Goal: Task Accomplishment & Management: Manage account settings

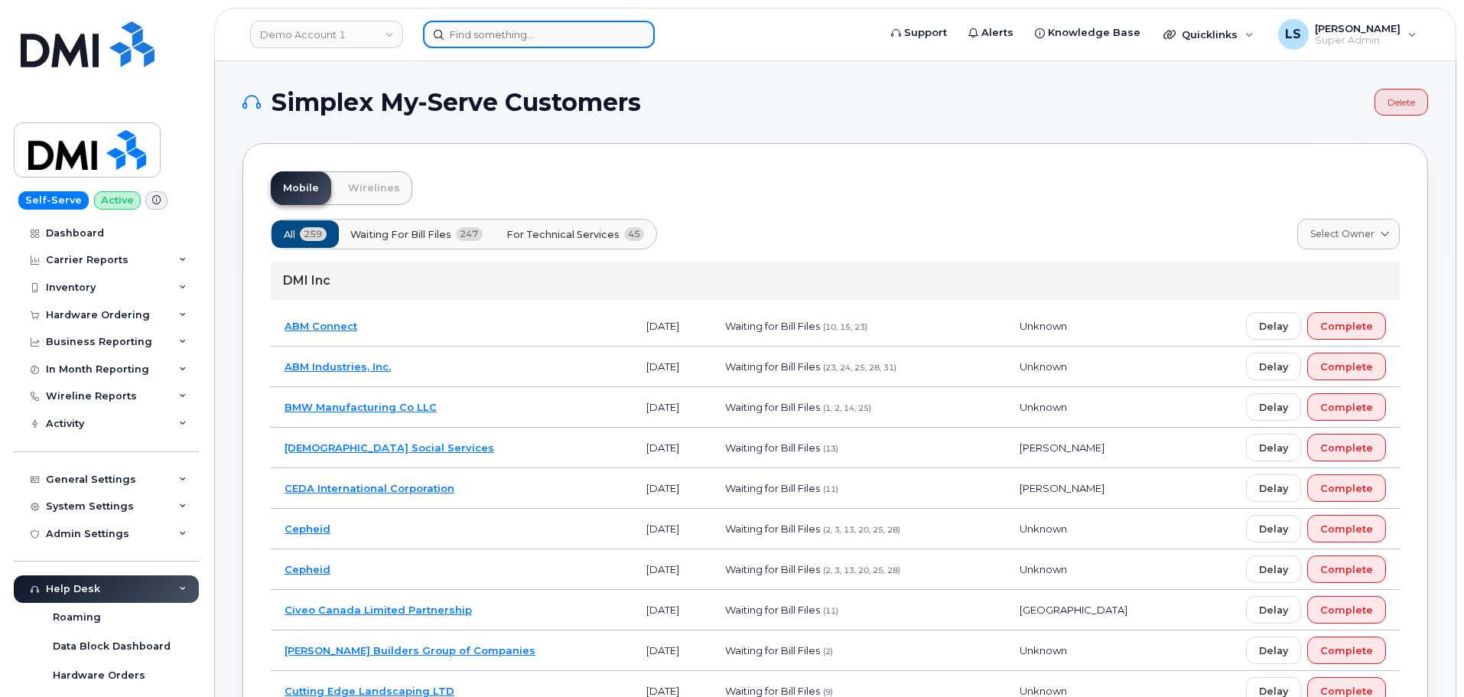
click at [464, 35] on input at bounding box center [539, 35] width 232 height 28
paste input "BRANDON.CALDERON@KIEWIT.COM"
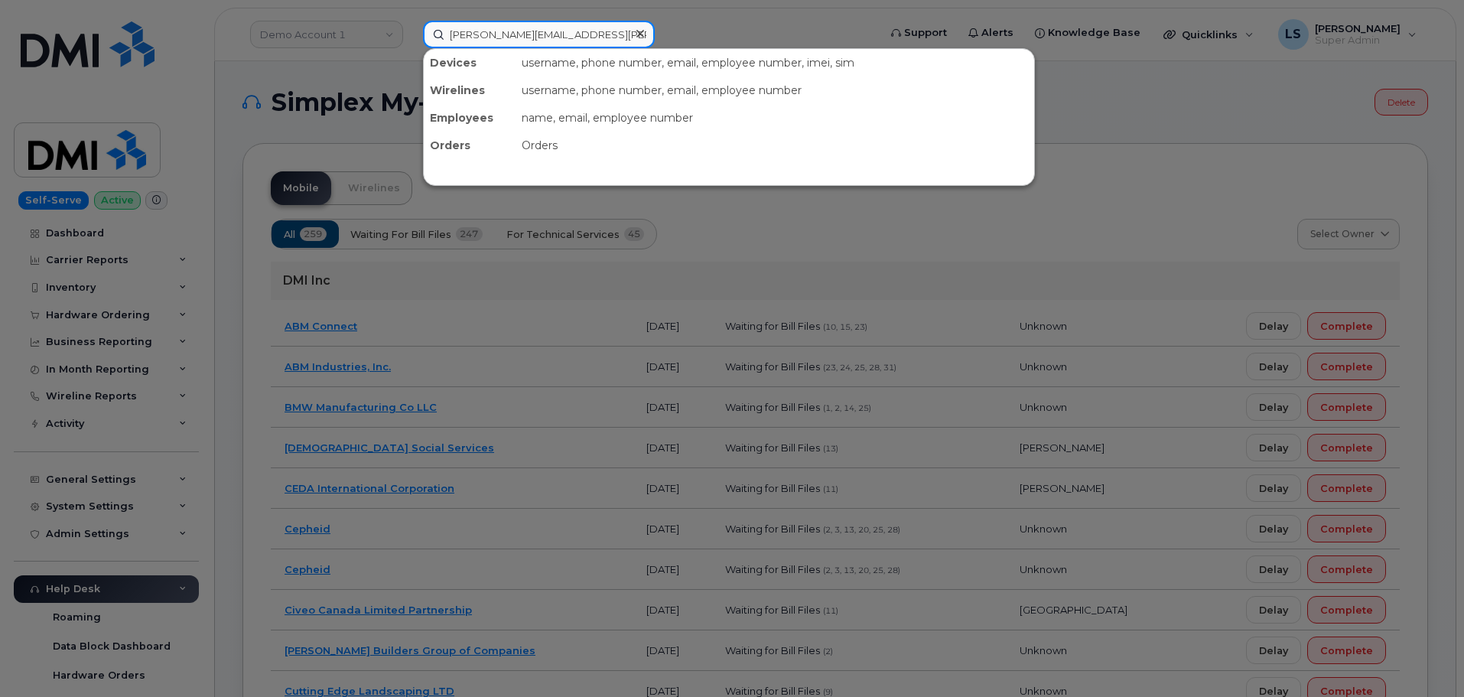
type input "BRANDON.CALDERON@KIEWIT.COM"
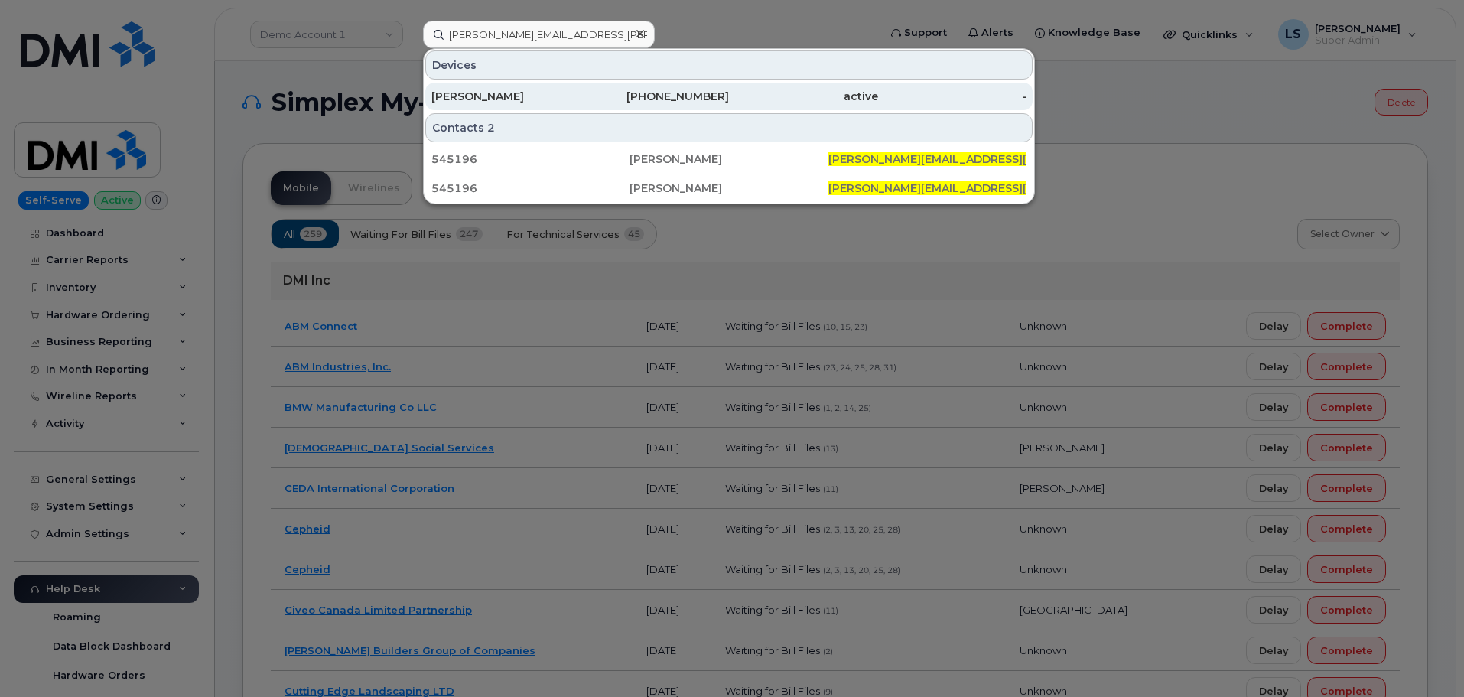
click at [735, 105] on div "active" at bounding box center [803, 97] width 149 height 28
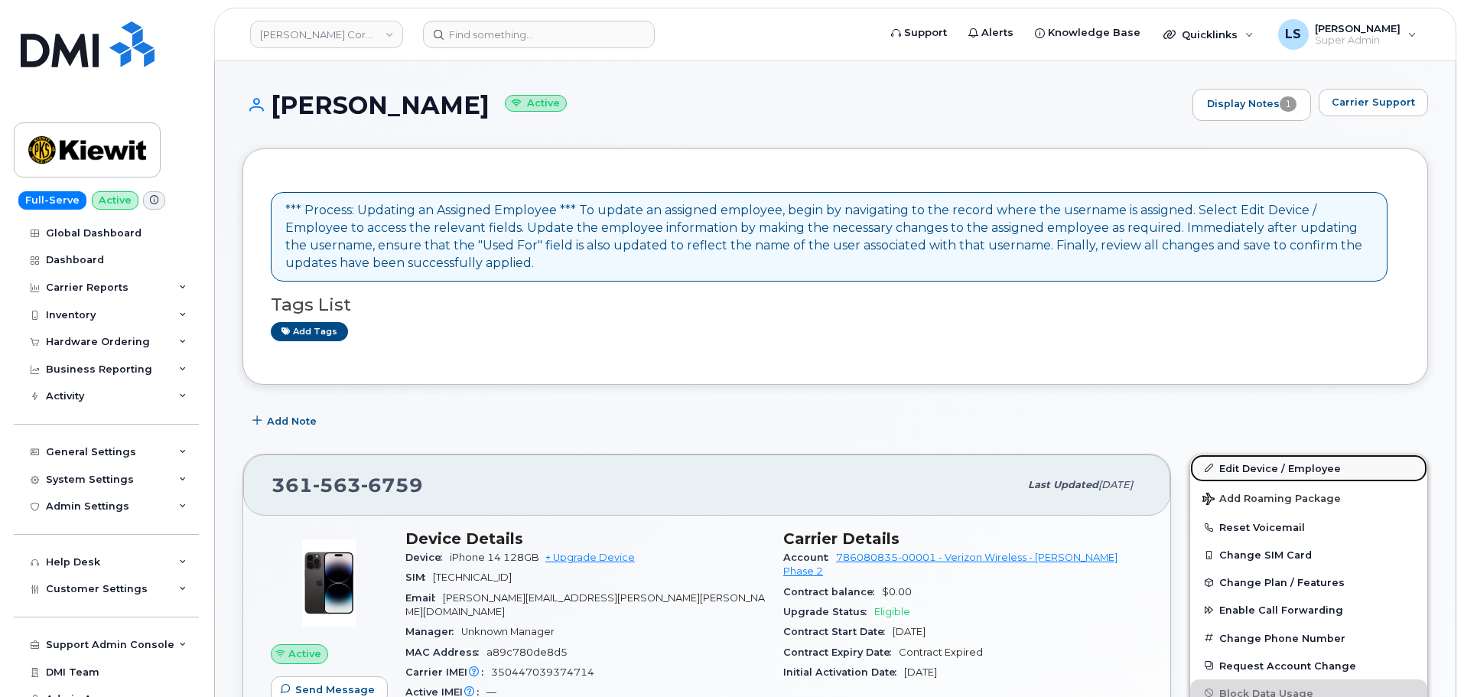
click at [1246, 476] on link "Edit Device / Employee" at bounding box center [1309, 468] width 237 height 28
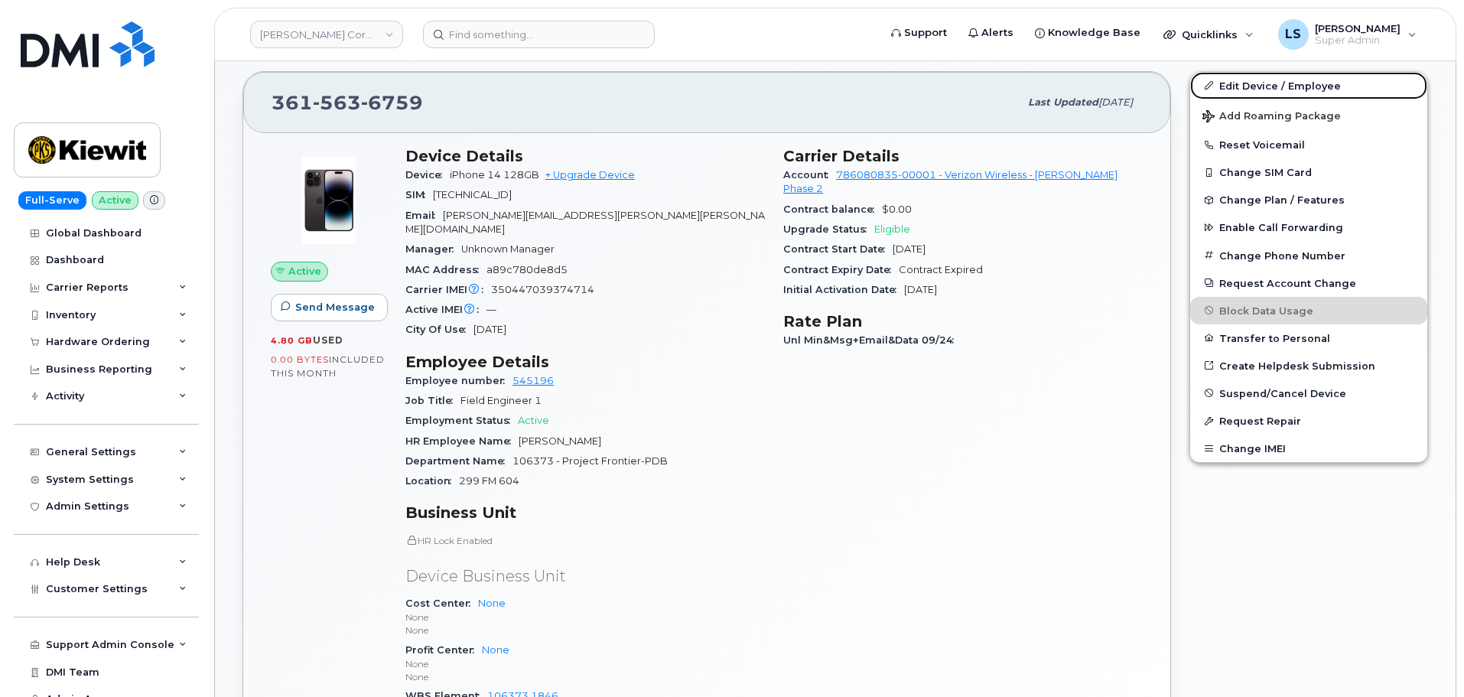
scroll to position [765, 0]
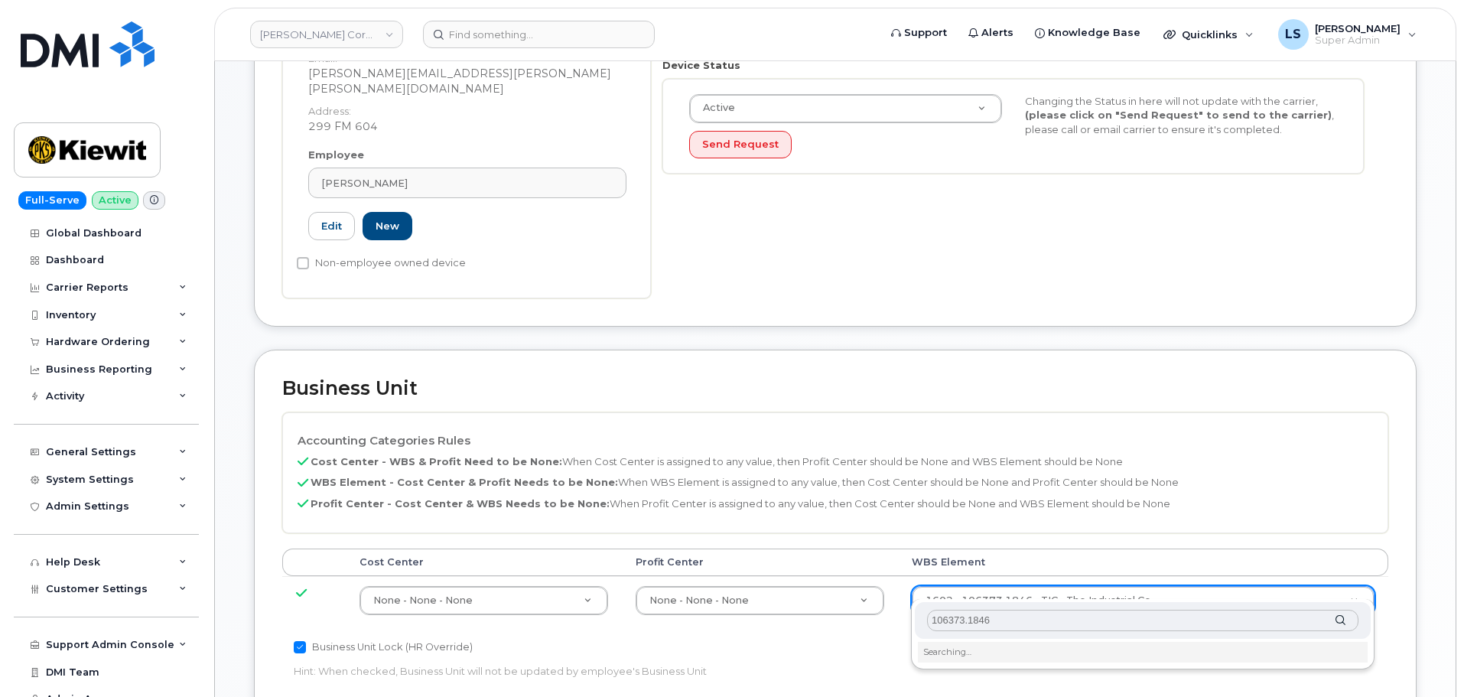
scroll to position [459, 0]
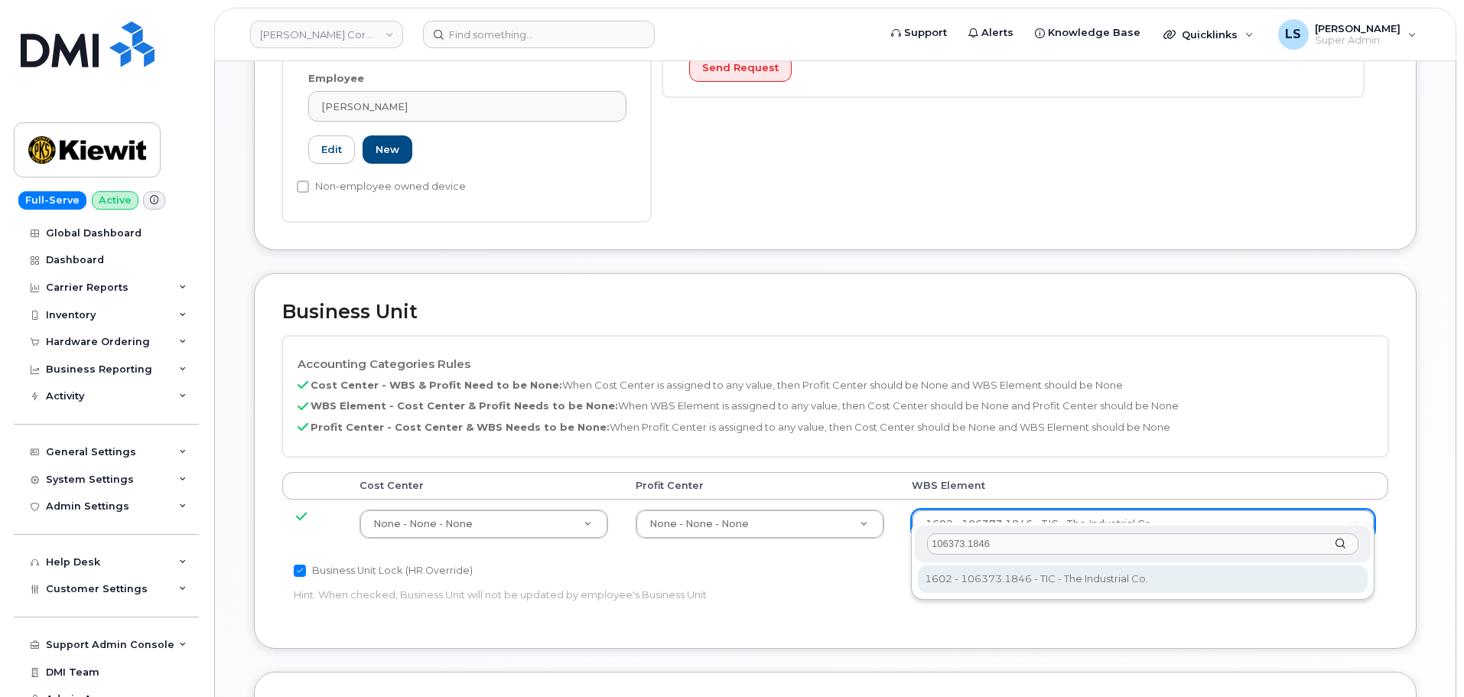
type input "106373.1846"
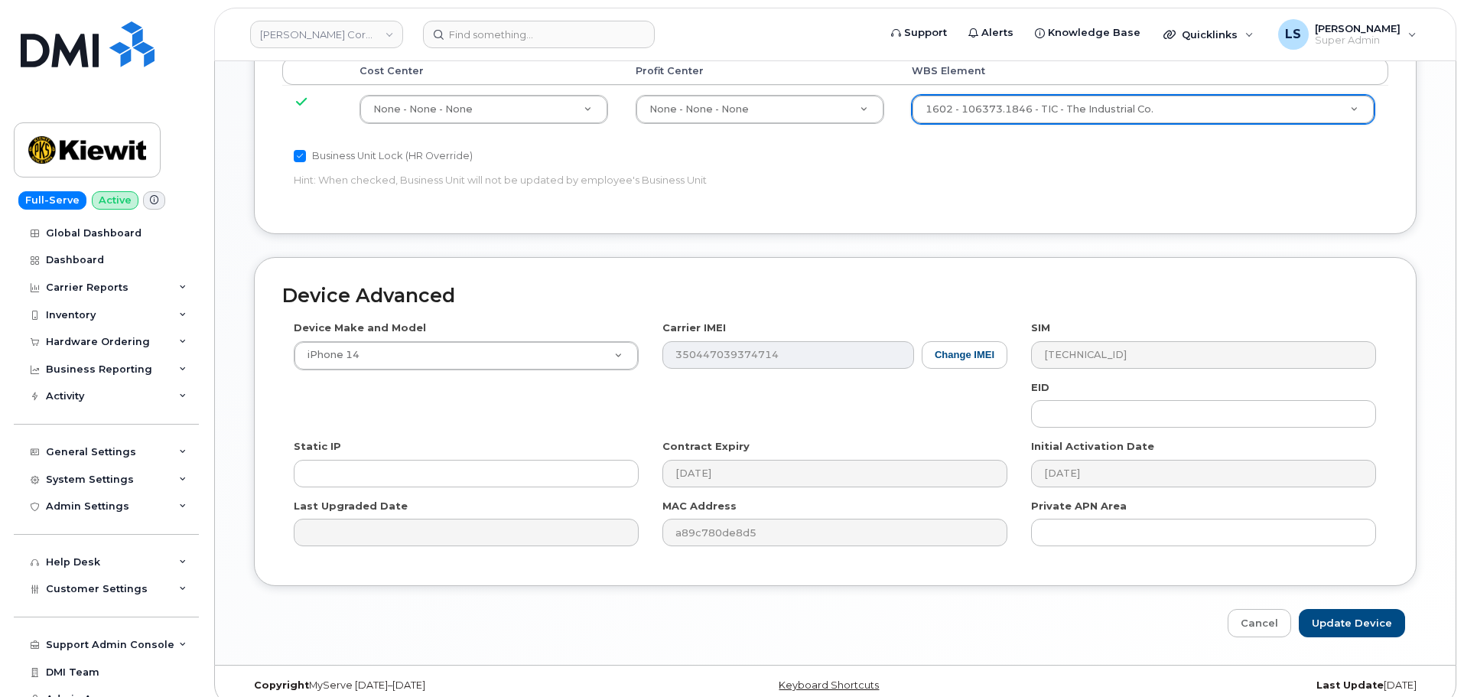
scroll to position [875, 0]
click at [1312, 593] on div "Device Advanced Device Make and Model iPhone 14 Android TCL 502 Watch Apple Wat…" at bounding box center [836, 446] width 1186 height 380
click at [1315, 608] on input "Update Device" at bounding box center [1352, 622] width 106 height 28
type input "Saving..."
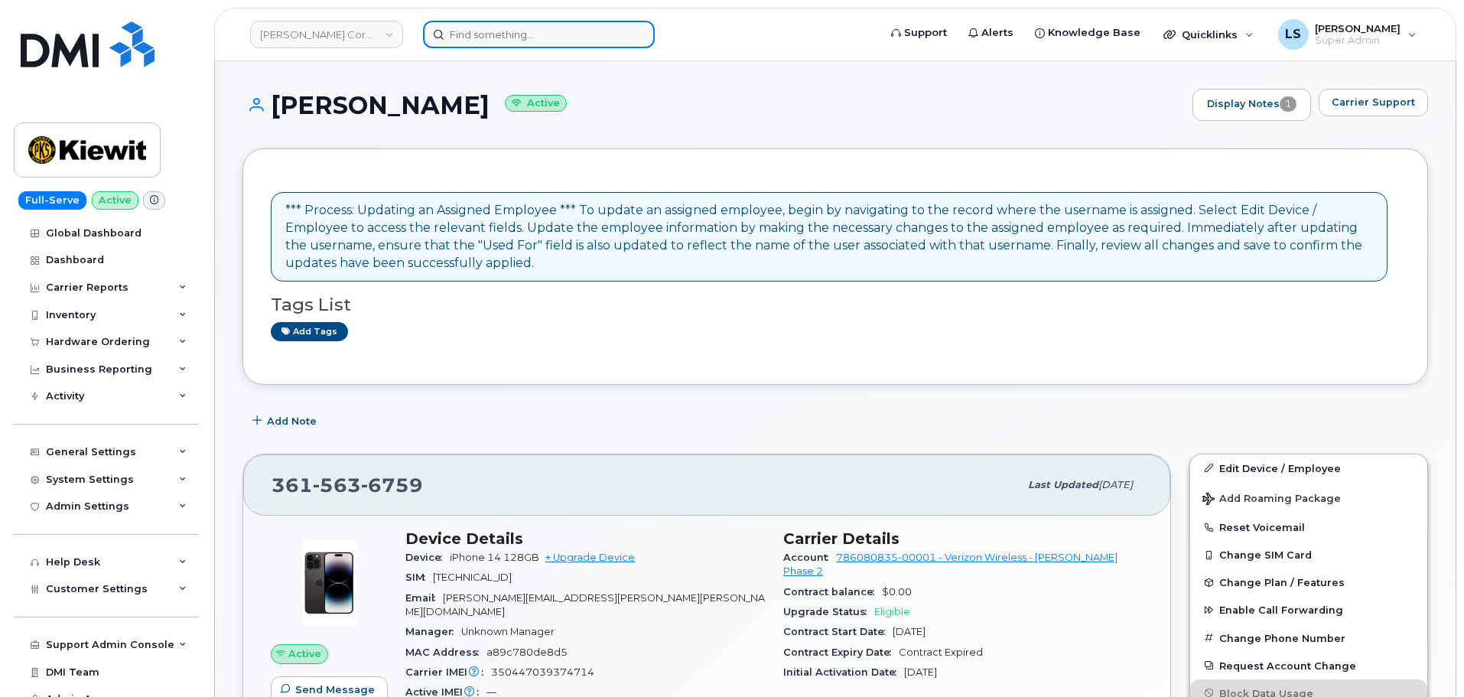
click at [548, 24] on input at bounding box center [539, 35] width 232 height 28
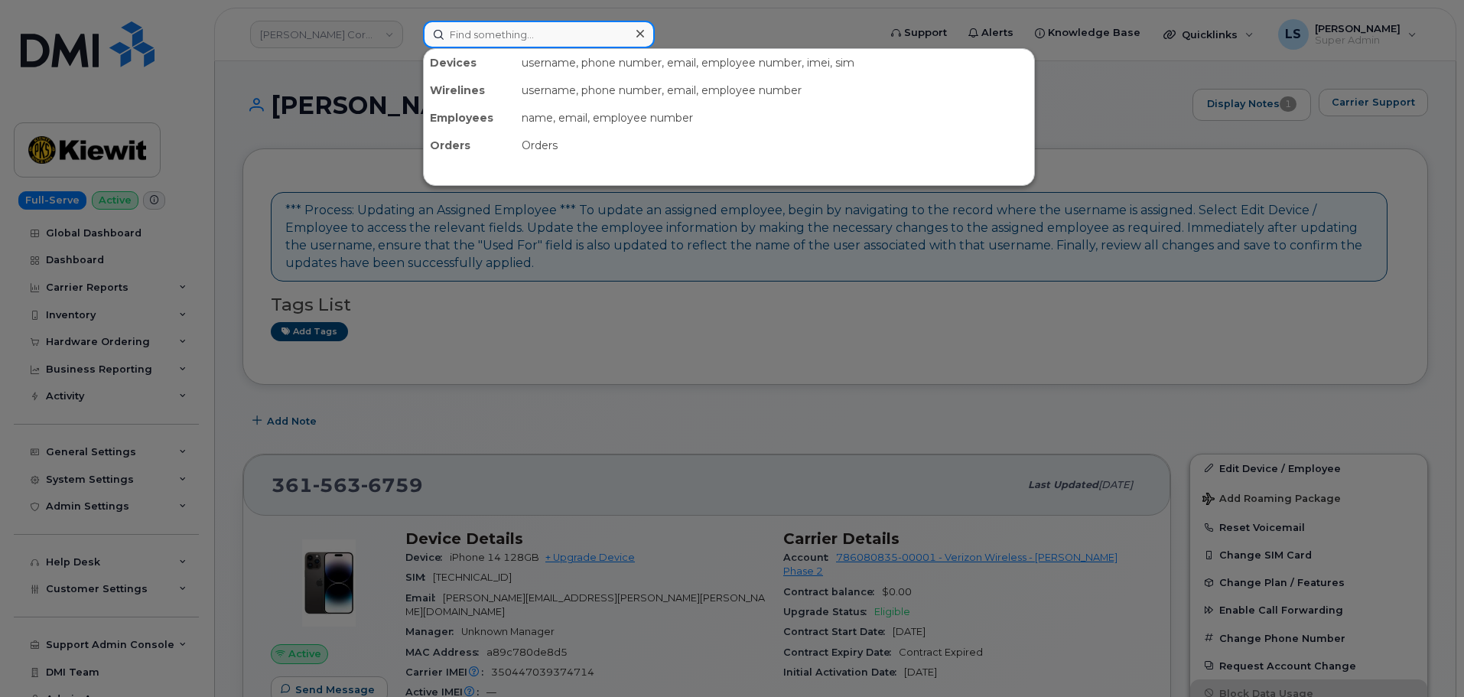
paste input "[PERSON_NAME][EMAIL_ADDRESS][PERSON_NAME][PERSON_NAME][DOMAIN_NAME]"
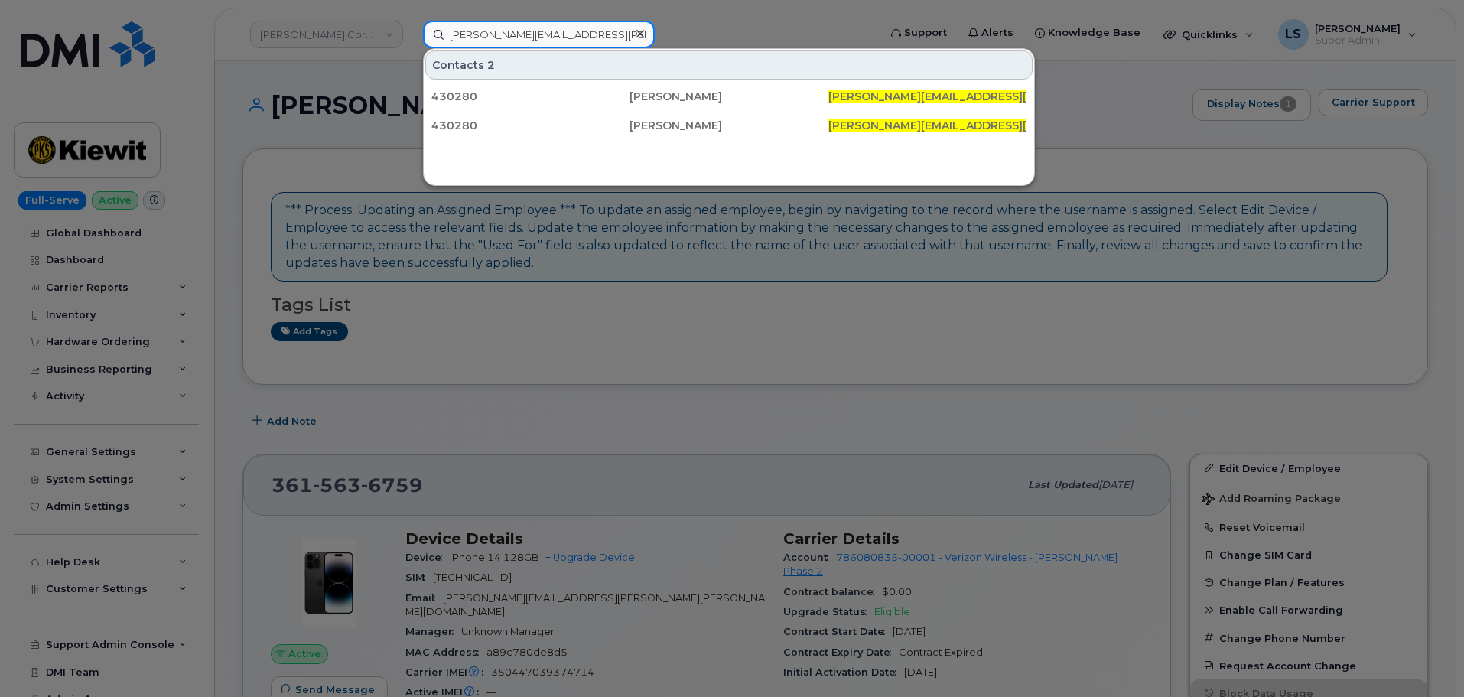
click at [513, 37] on input "GRAHAM.TAYLOR@KIEWIT.COM" at bounding box center [539, 35] width 232 height 28
paste input "raham Taylor"
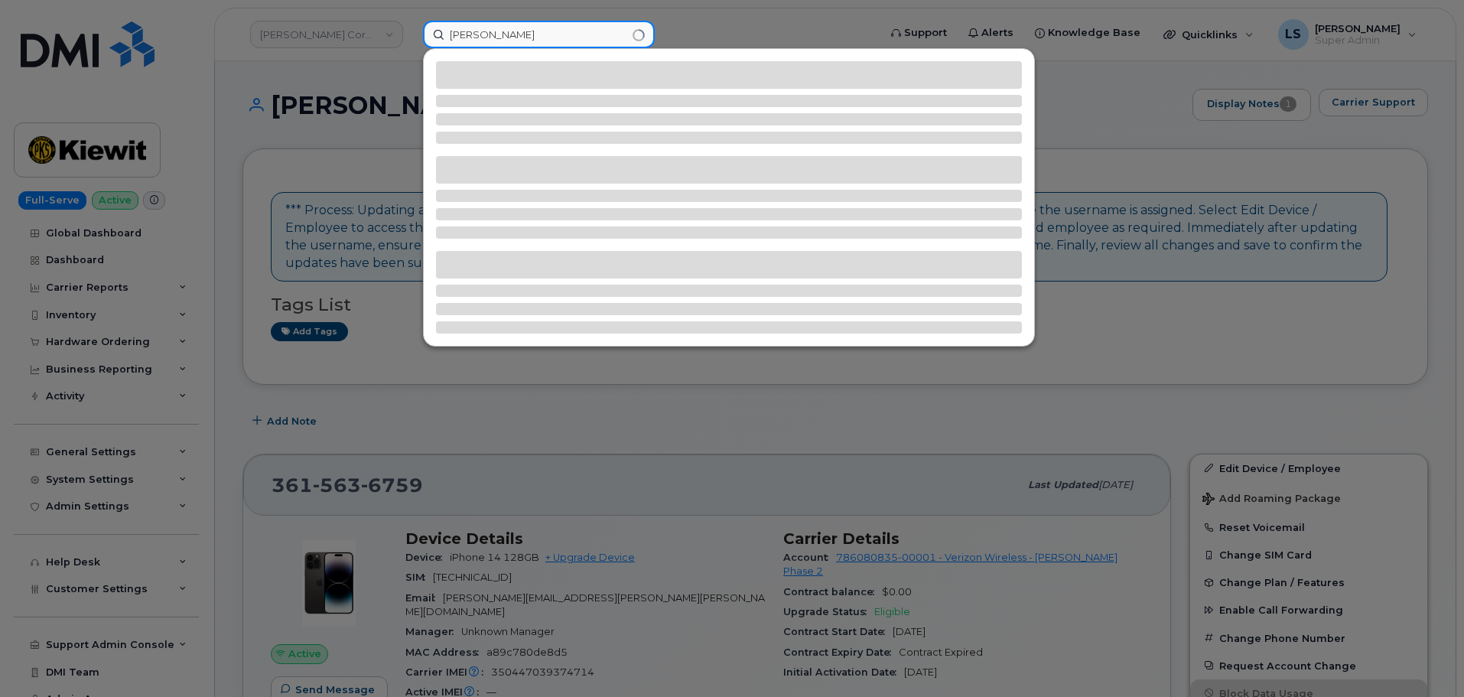
type input "[PERSON_NAME]"
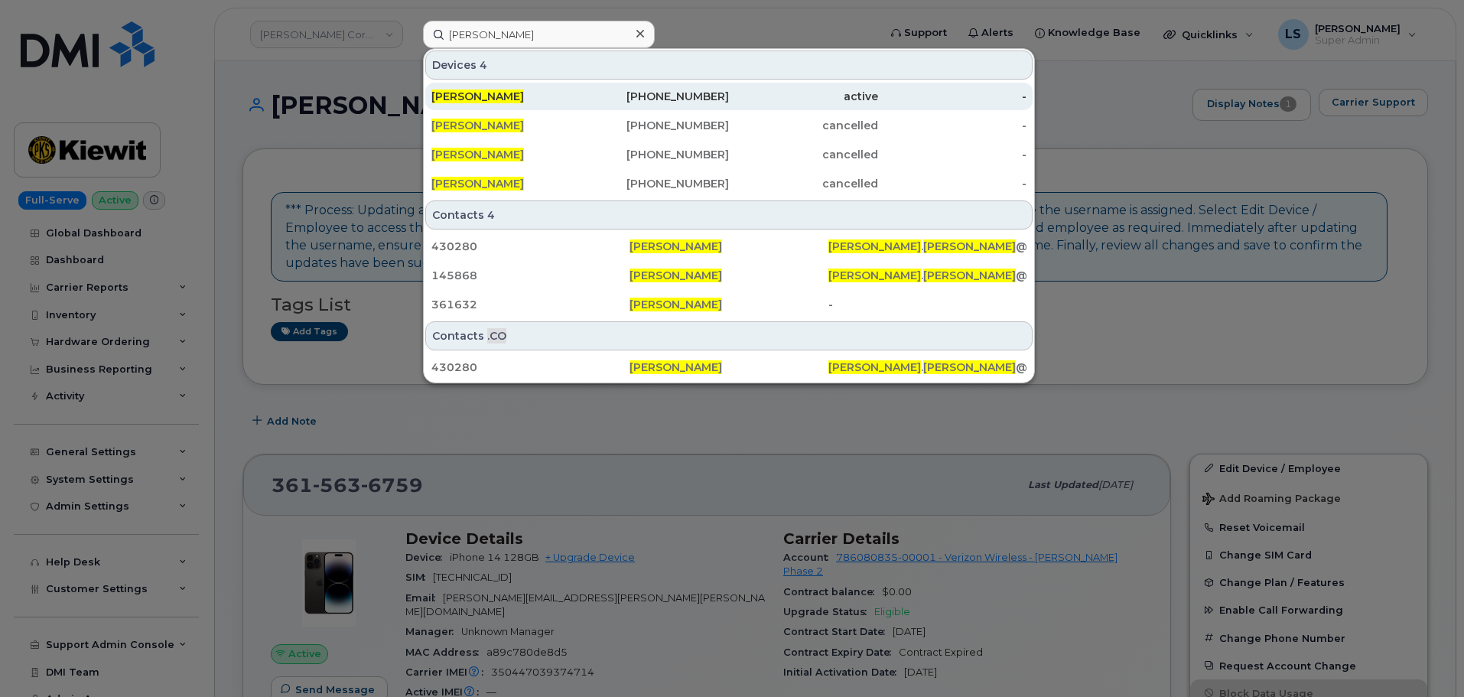
click at [488, 106] on div "[PERSON_NAME]" at bounding box center [506, 97] width 149 height 28
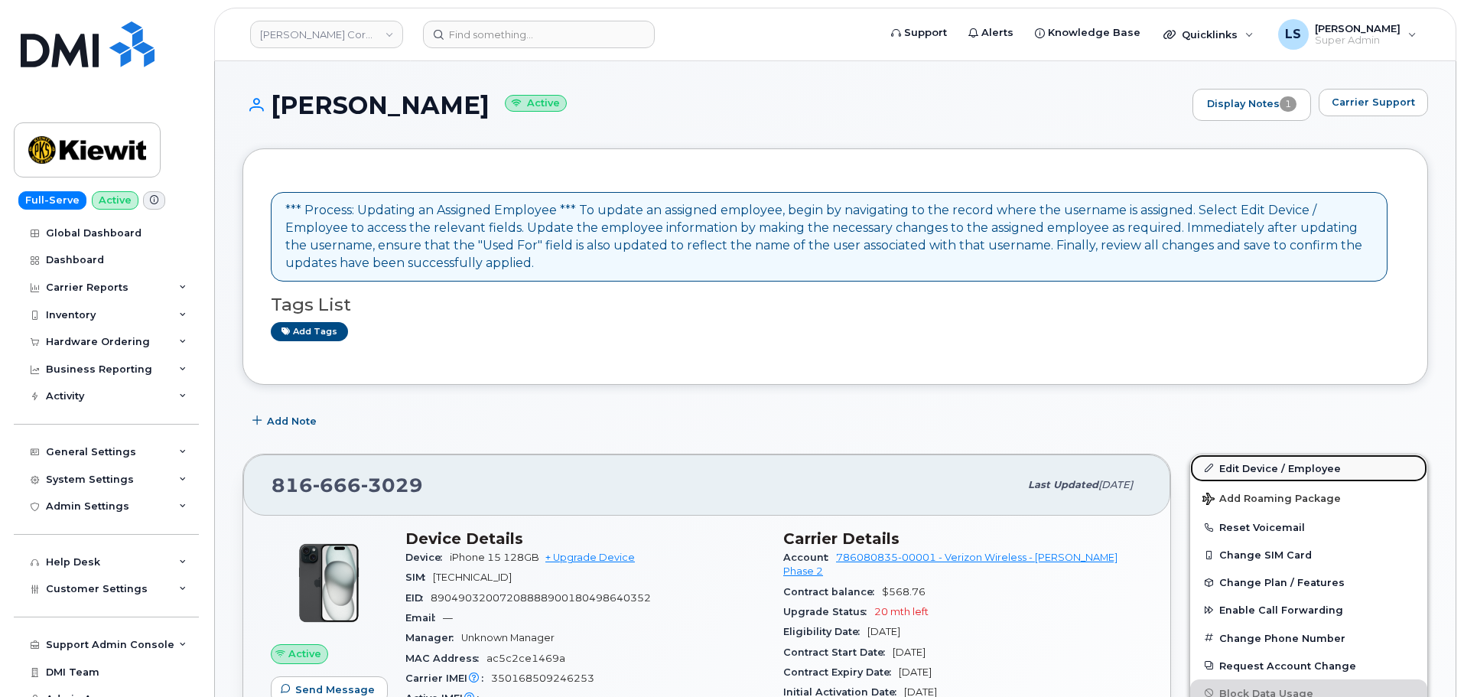
click at [1234, 471] on link "Edit Device / Employee" at bounding box center [1309, 468] width 237 height 28
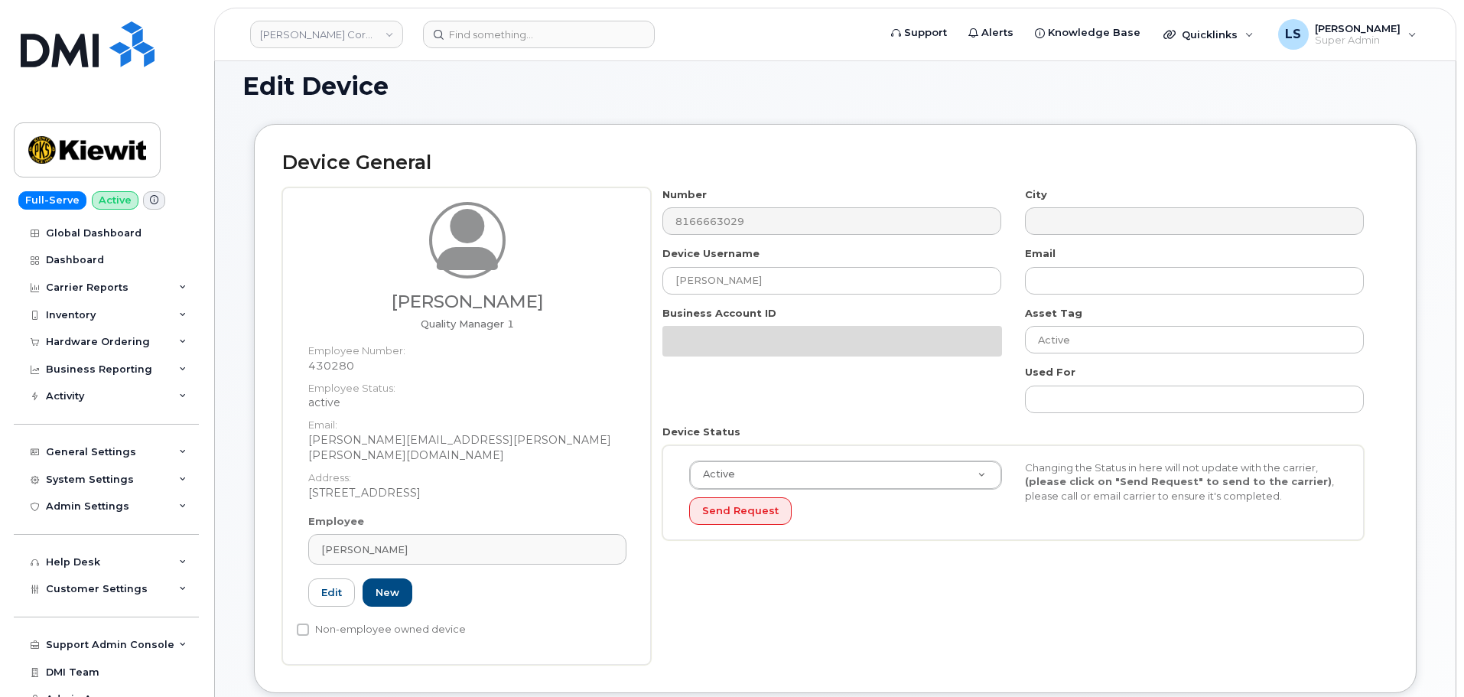
scroll to position [383, 0]
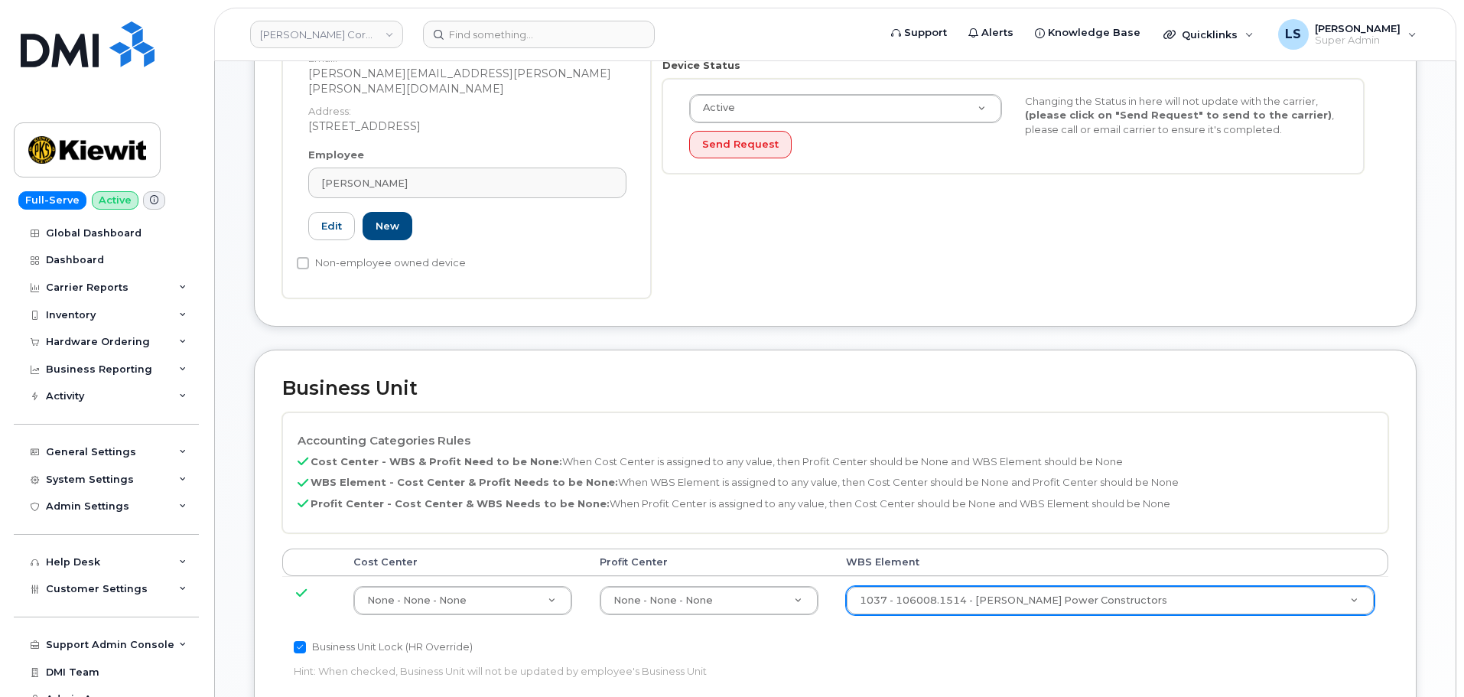
click at [1011, 586] on div "1037 - 106008.1514 - [PERSON_NAME] Power Constructors" at bounding box center [1110, 600] width 529 height 29
paste input "110260.2015"
type input "110260.2015"
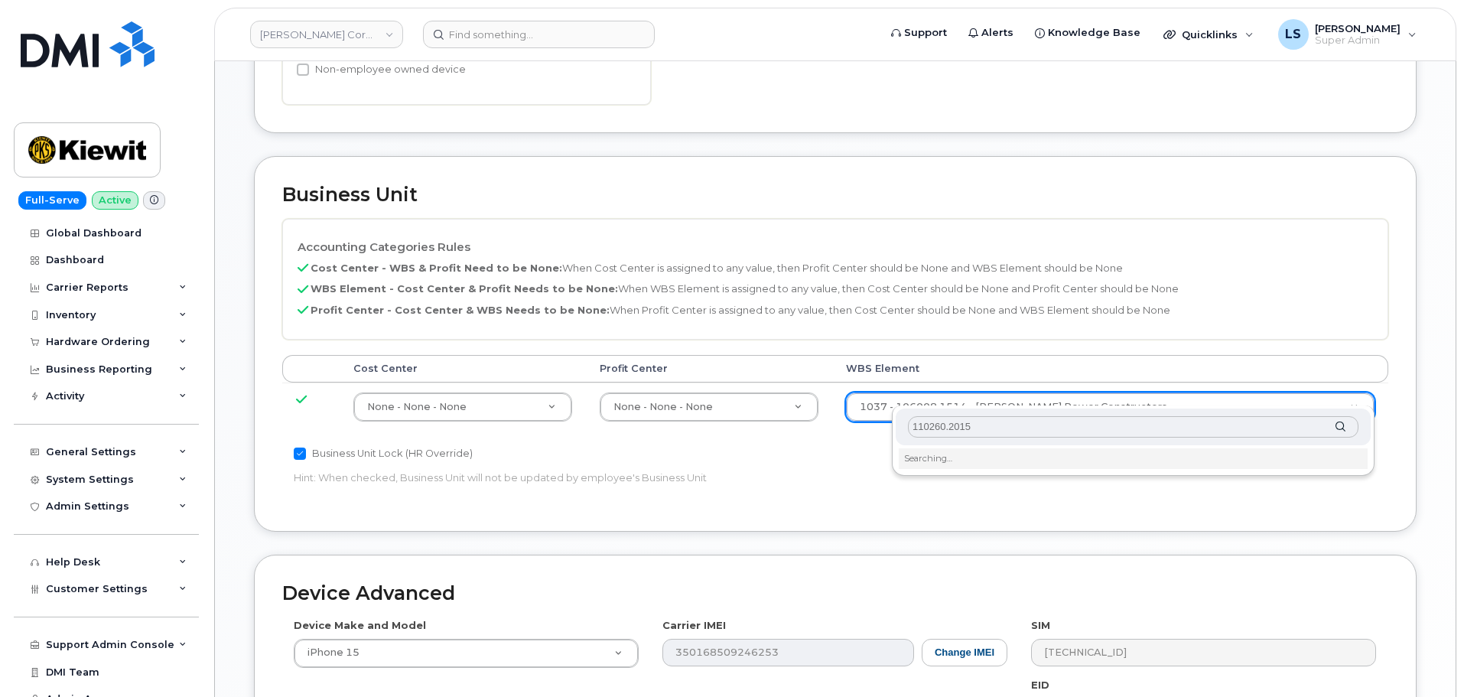
scroll to position [689, 0]
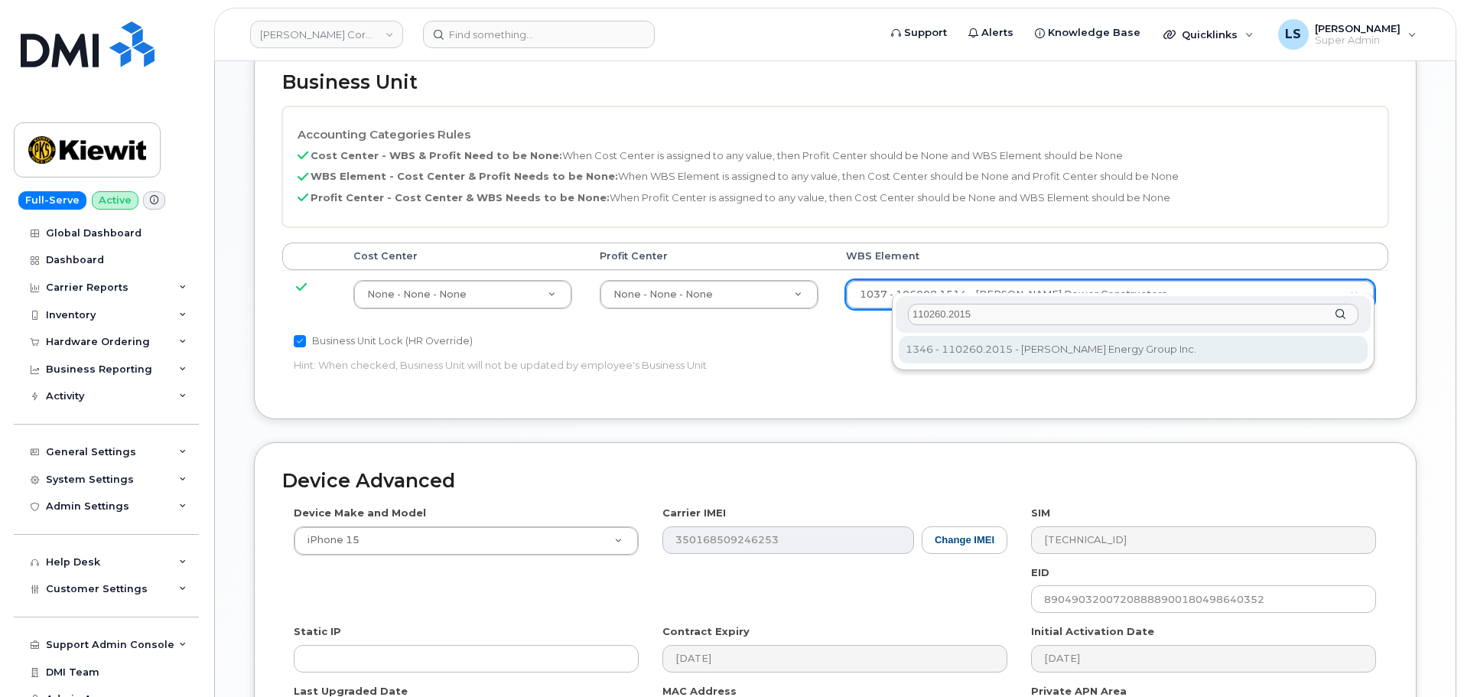
type input "110260.2015"
type input "33479610"
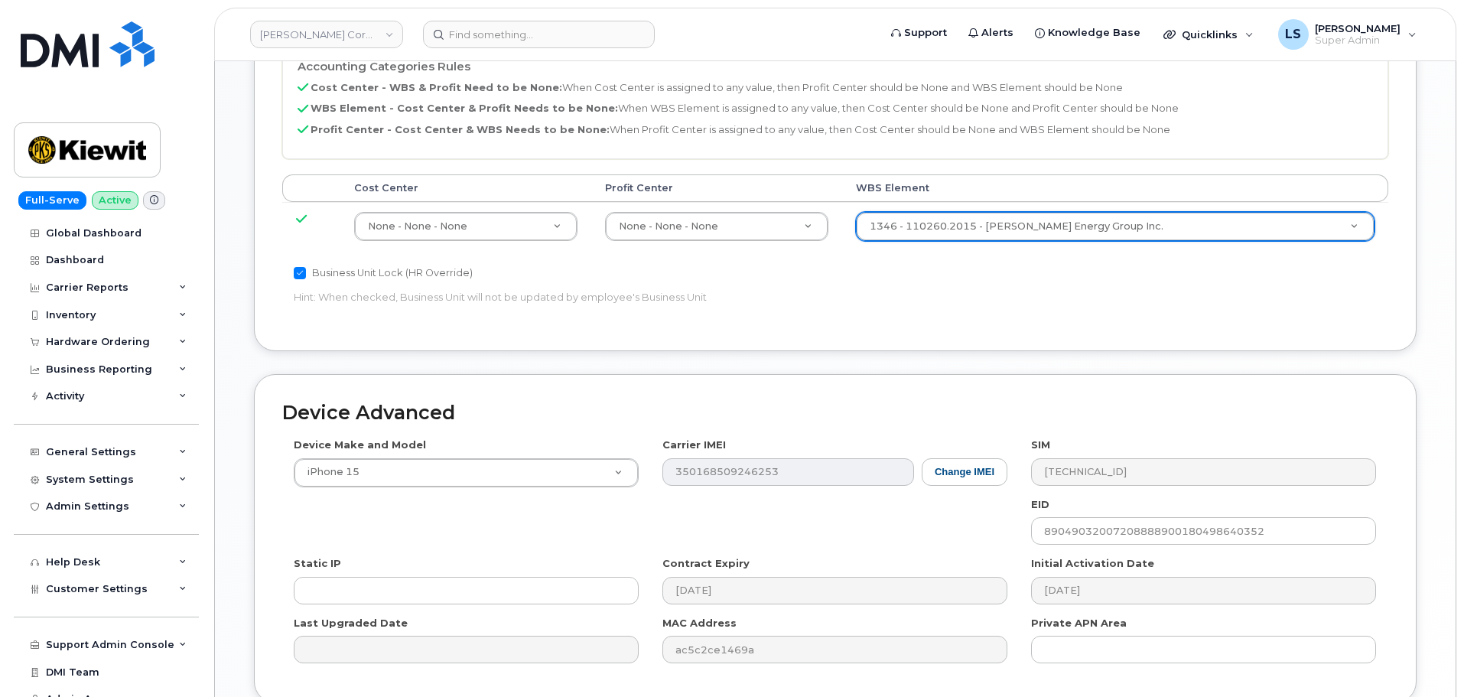
scroll to position [875, 0]
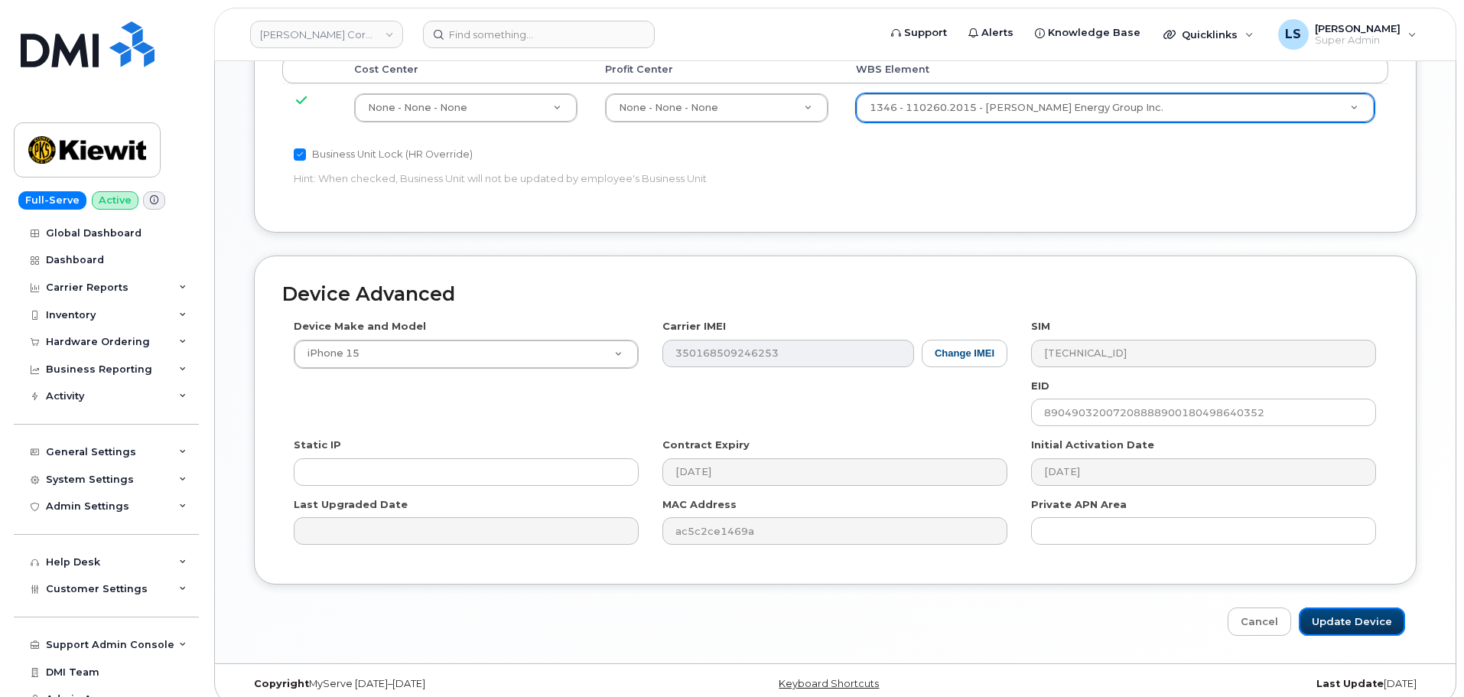
drag, startPoint x: 1308, startPoint y: 604, endPoint x: 199, endPoint y: 467, distance: 1117.8
click at [1308, 608] on input "Update Device" at bounding box center [1352, 622] width 106 height 28
type input "Saving..."
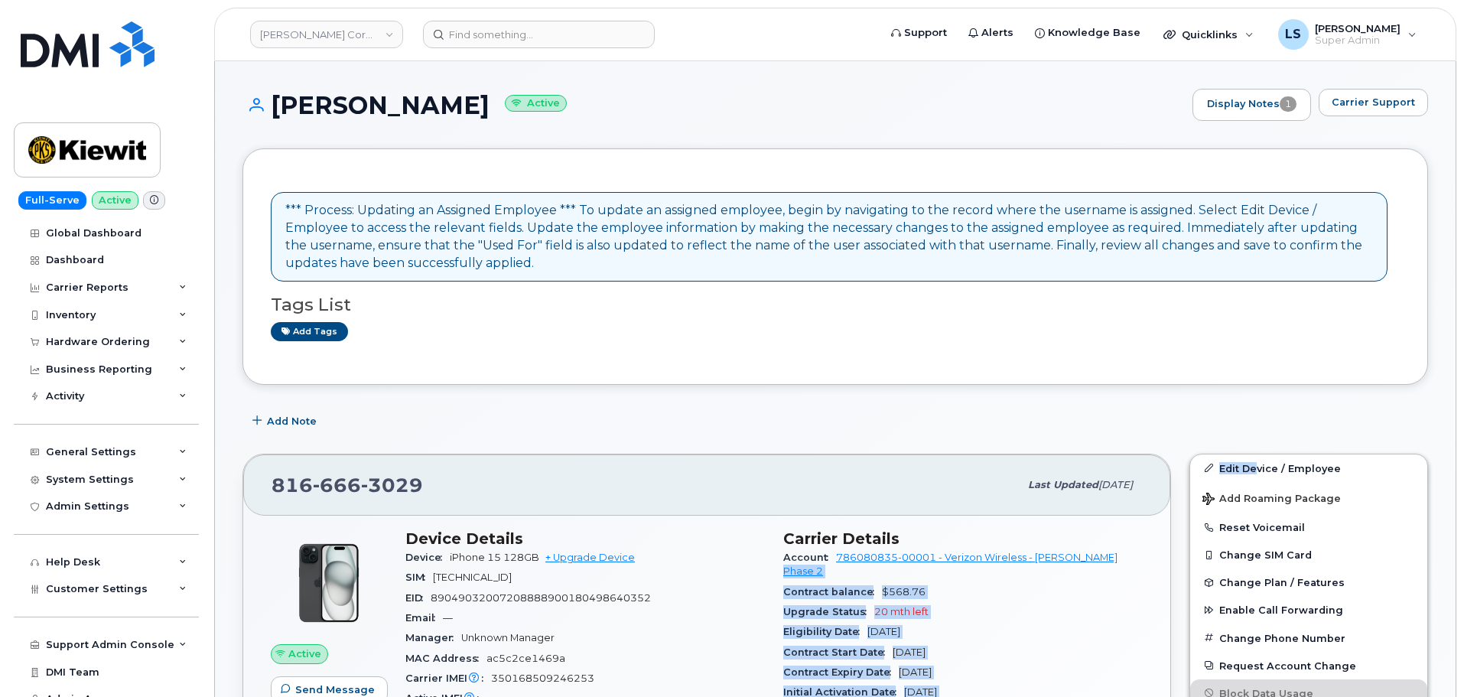
drag, startPoint x: 1129, startPoint y: 554, endPoint x: 1399, endPoint y: 327, distance: 351.9
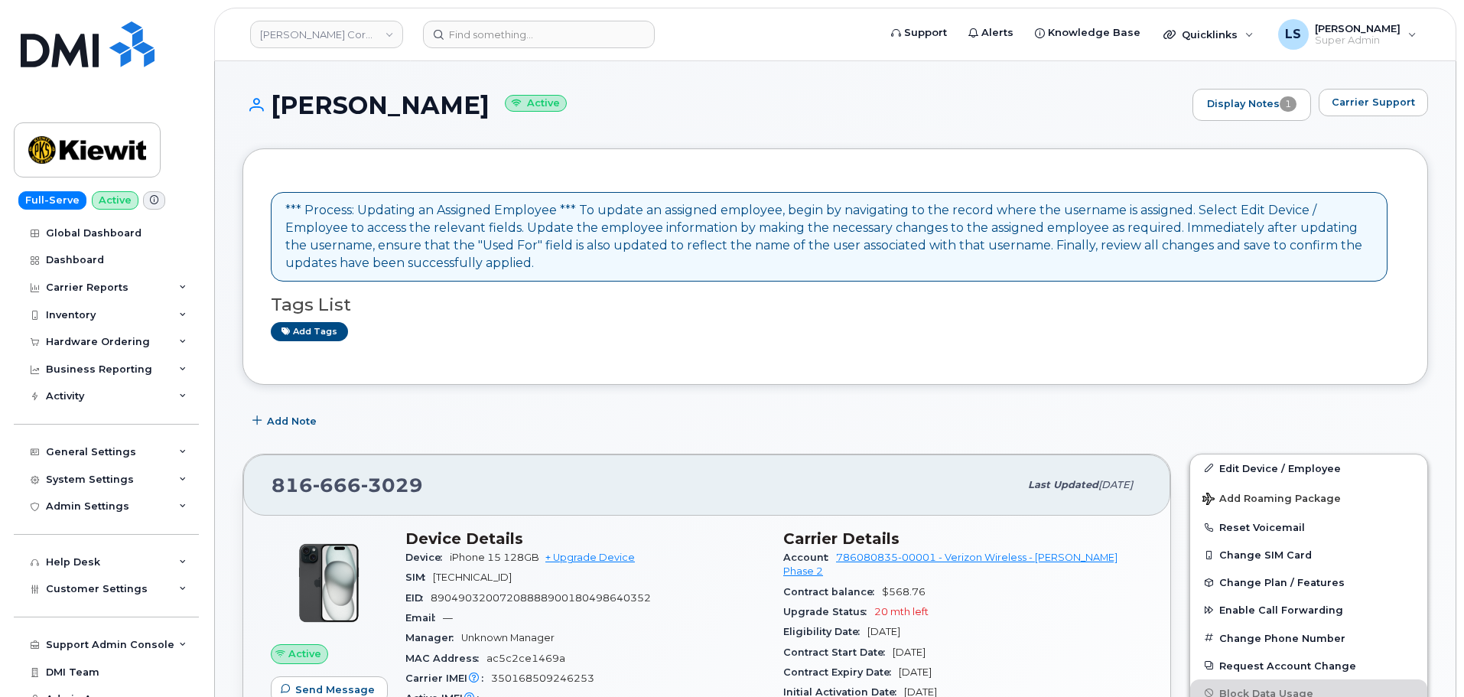
click at [461, 335] on div "Add tags" at bounding box center [829, 331] width 1117 height 19
